Goal: Transaction & Acquisition: Purchase product/service

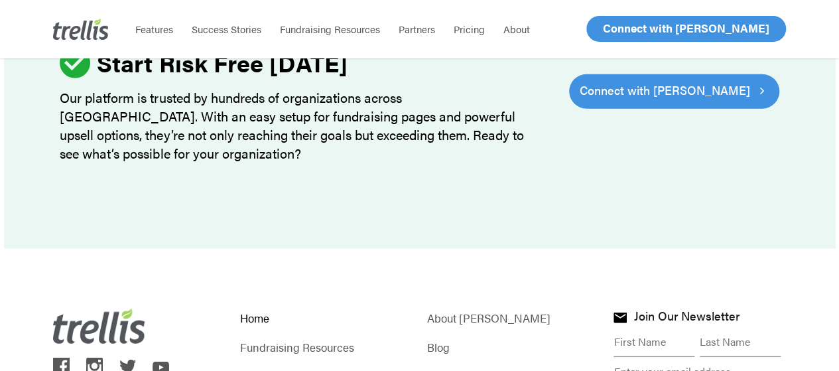
scroll to position [4258, 0]
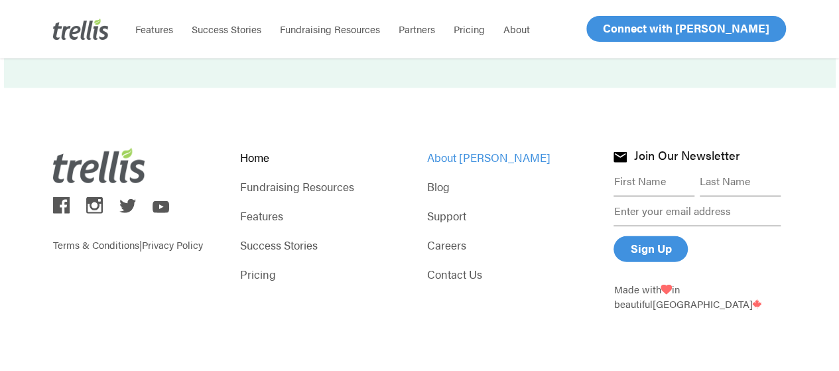
click at [447, 163] on link "About Trellis" at bounding box center [513, 157] width 173 height 19
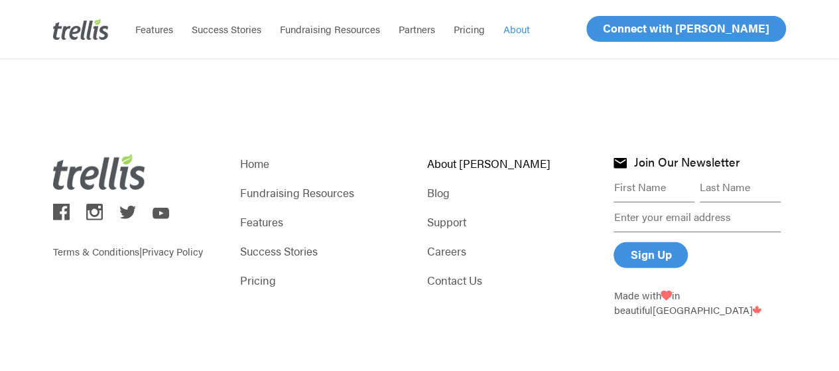
scroll to position [1937, 0]
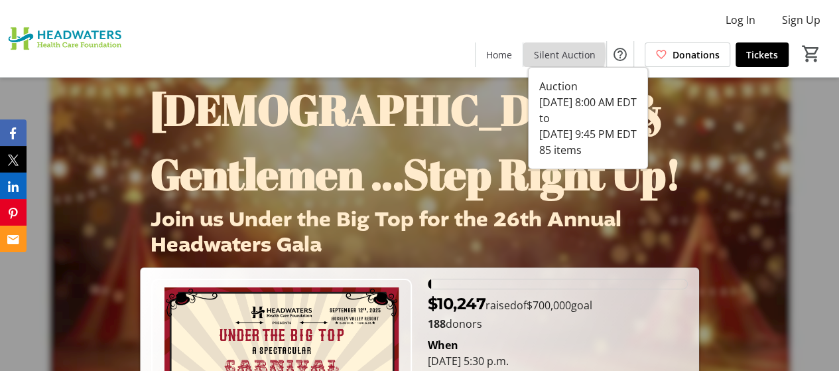
click at [561, 54] on span "Silent Auction" at bounding box center [565, 55] width 62 height 14
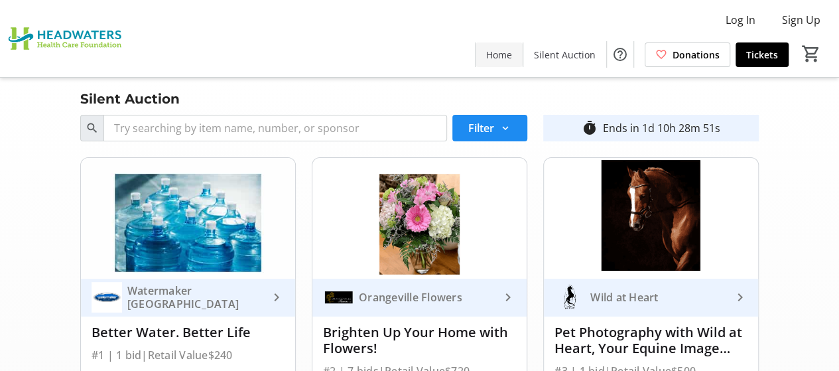
click at [492, 57] on span "Home" at bounding box center [499, 55] width 26 height 14
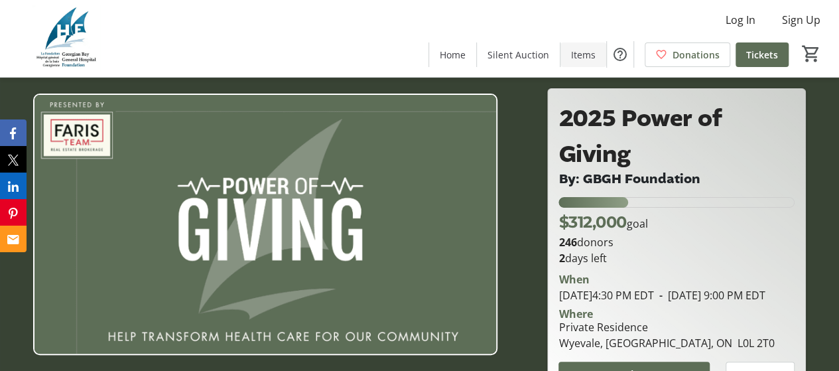
click at [594, 52] on span "Items" at bounding box center [583, 55] width 25 height 14
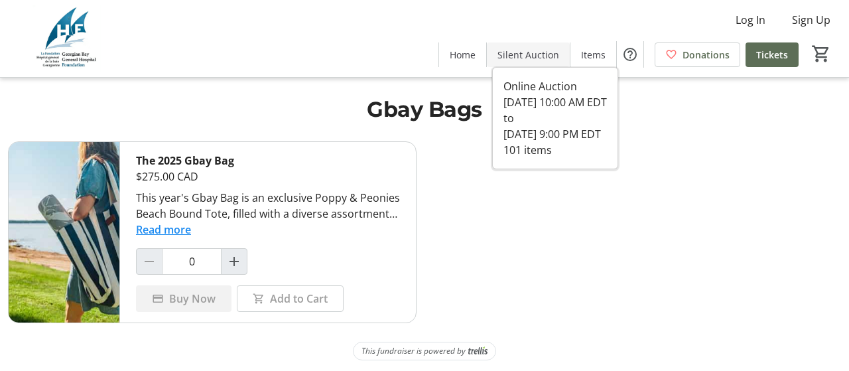
click at [518, 58] on span "Silent Auction" at bounding box center [529, 55] width 62 height 14
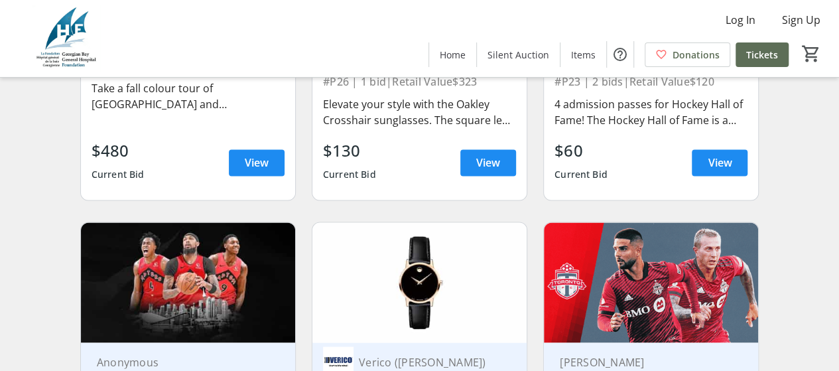
scroll to position [3569, 0]
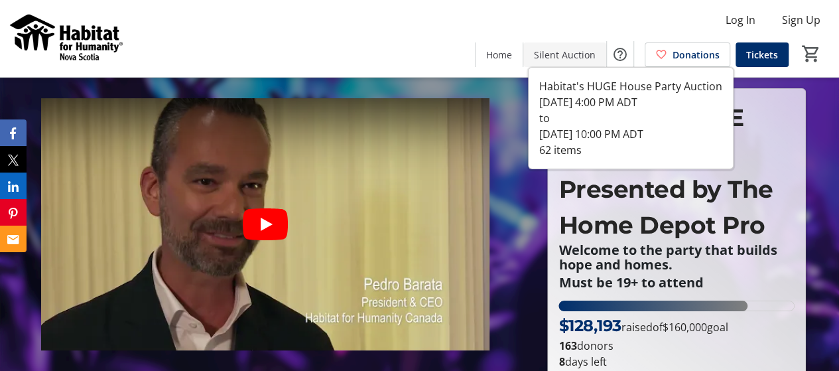
click at [565, 50] on span "Silent Auction" at bounding box center [565, 55] width 62 height 14
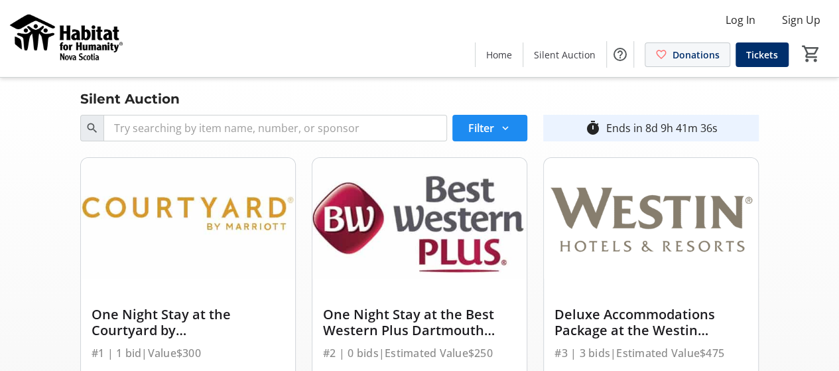
click at [693, 59] on span "Donations" at bounding box center [696, 55] width 47 height 14
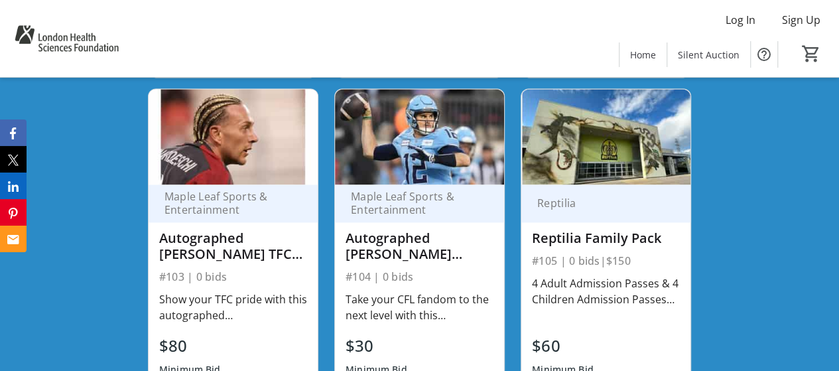
scroll to position [632, 0]
